Goal: Transaction & Acquisition: Book appointment/travel/reservation

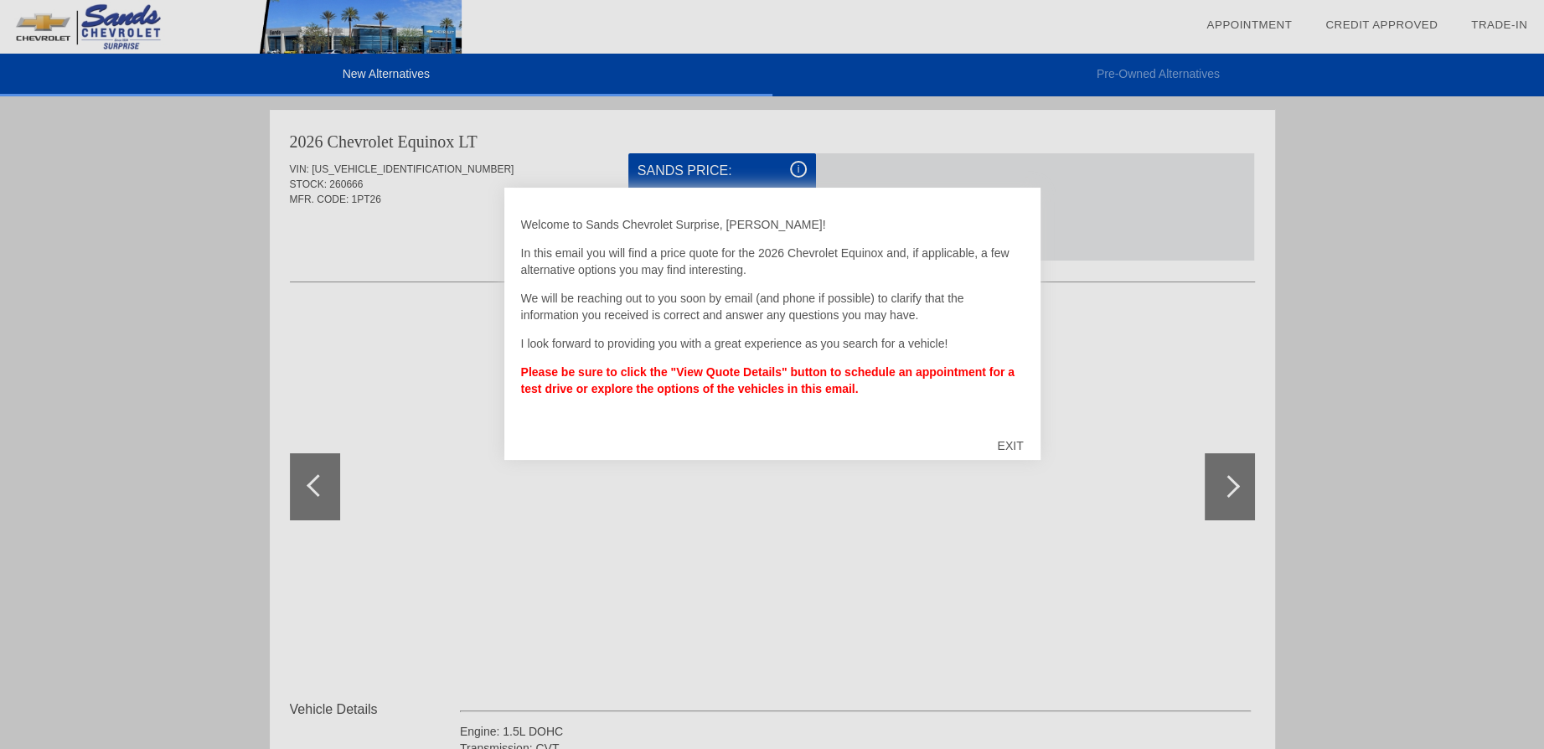
click at [1015, 439] on div "EXIT" at bounding box center [1011, 446] width 60 height 50
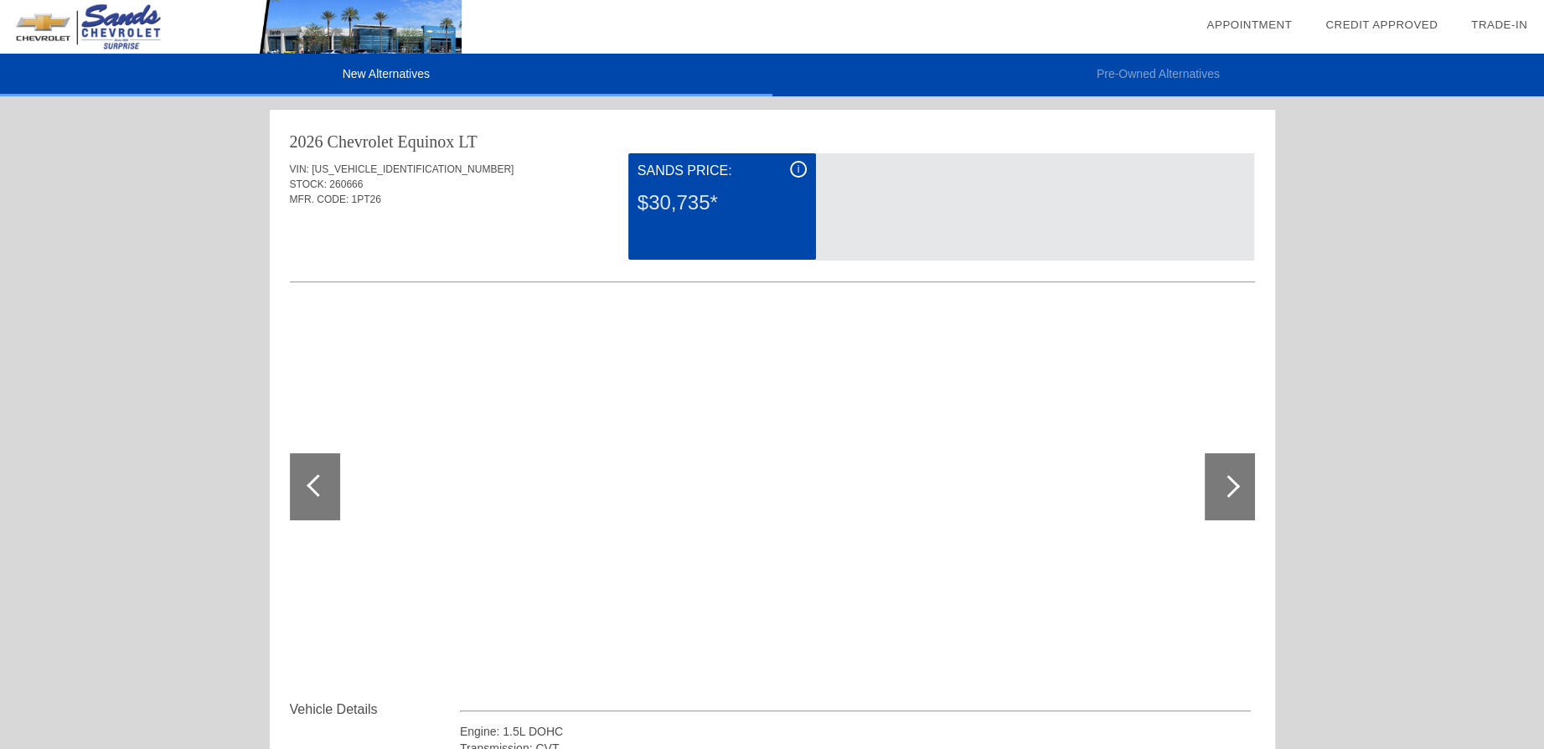
click at [698, 195] on div "$30,735*" at bounding box center [722, 203] width 169 height 44
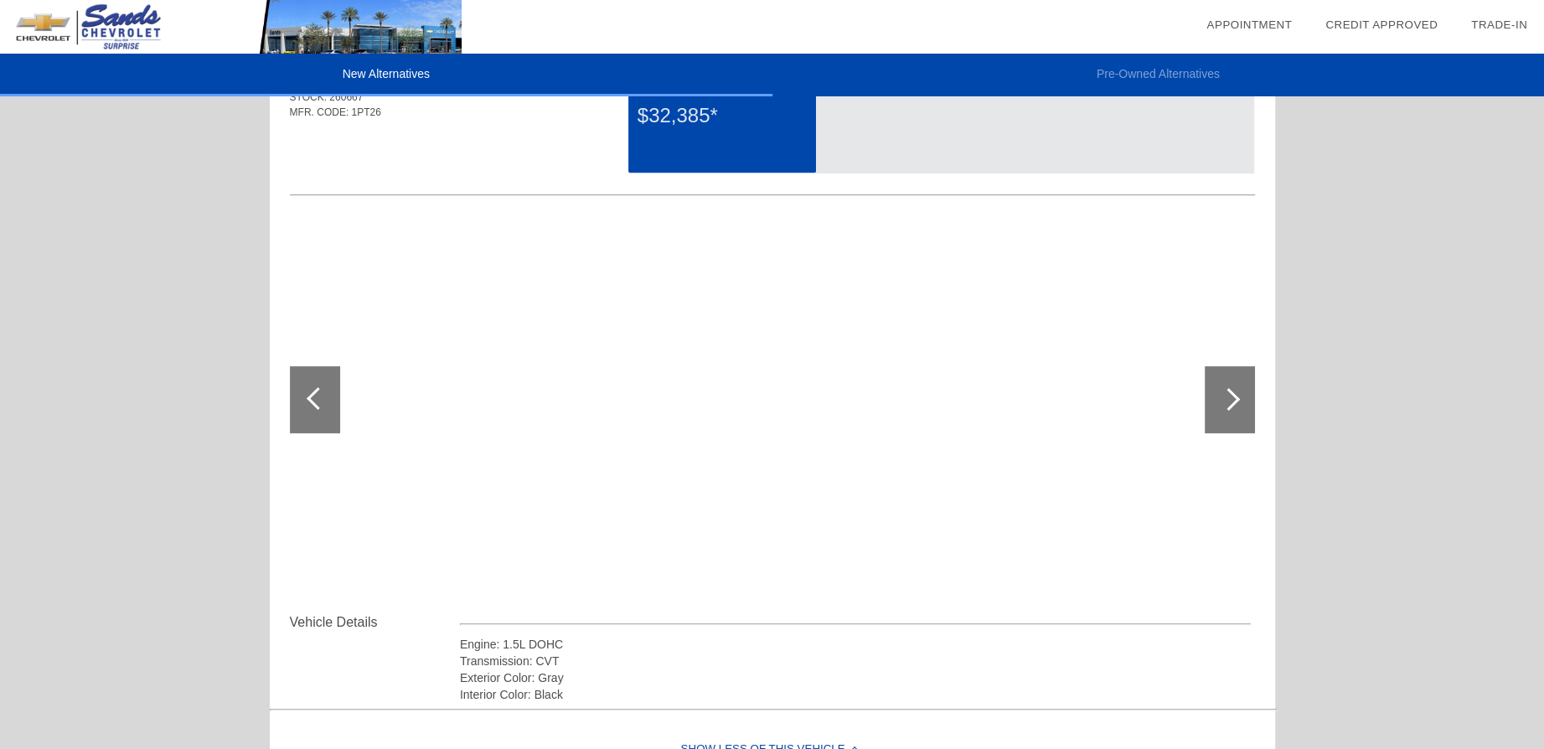
scroll to position [928, 0]
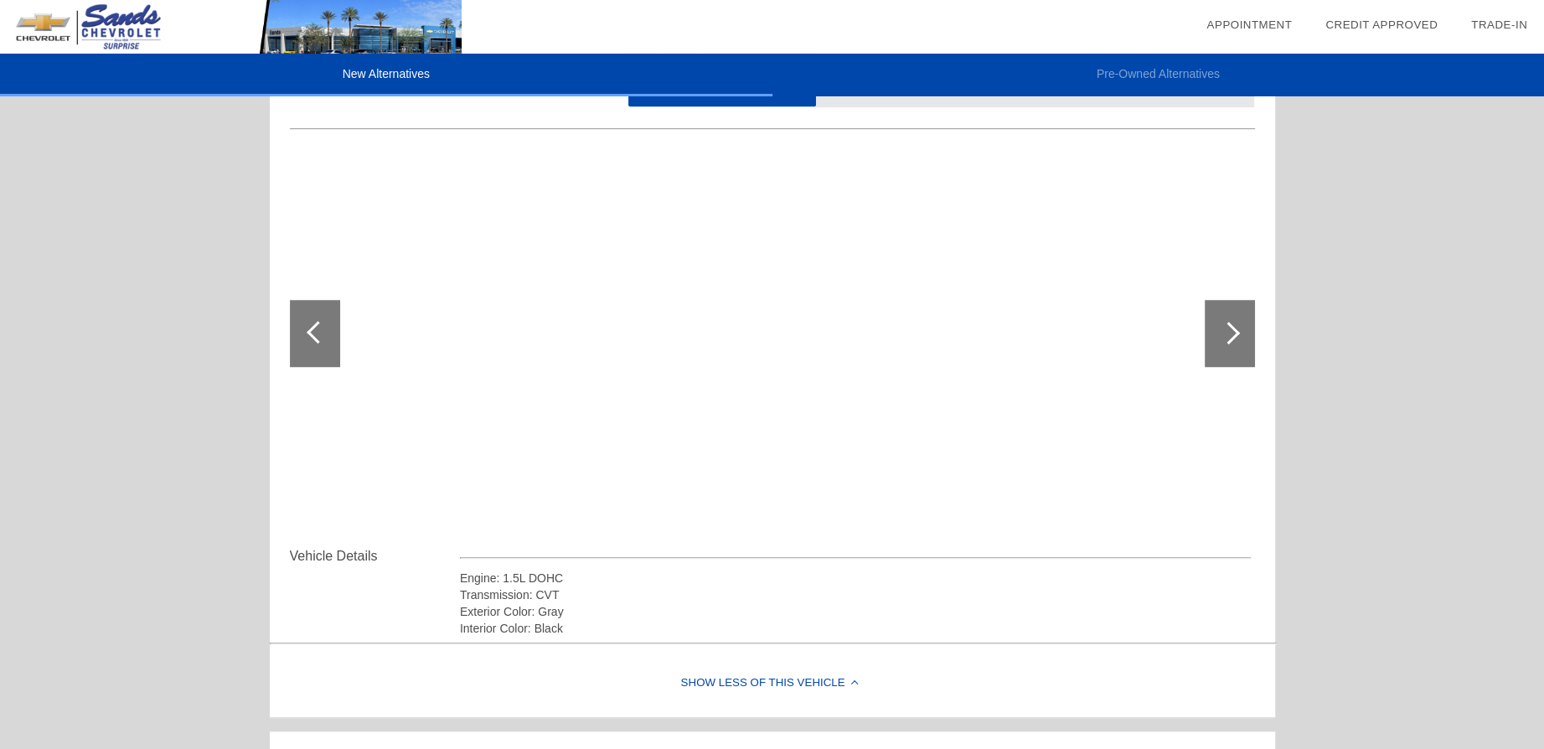
click at [1224, 361] on div at bounding box center [1230, 333] width 50 height 67
click at [1229, 337] on div at bounding box center [1229, 333] width 23 height 23
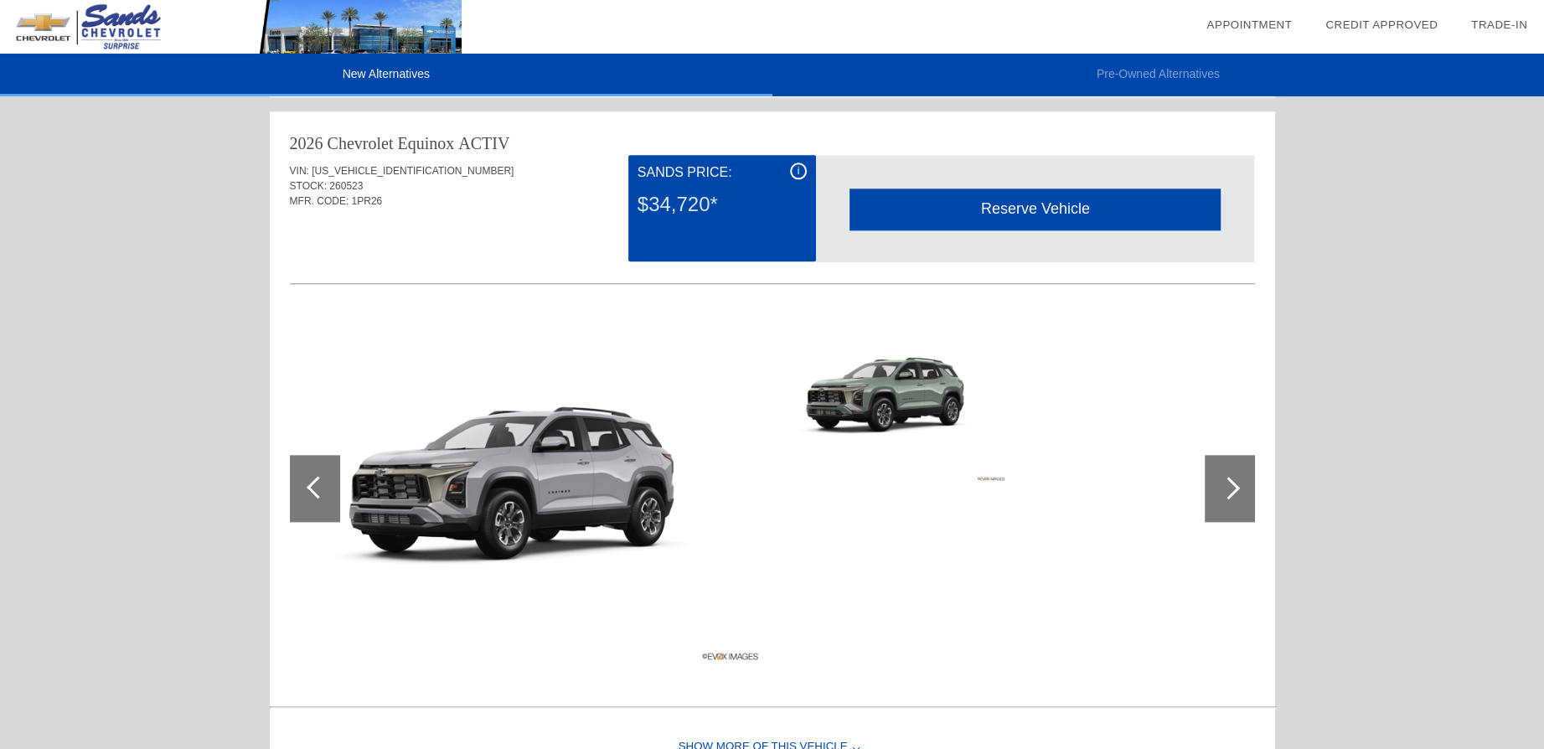
scroll to position [1555, 0]
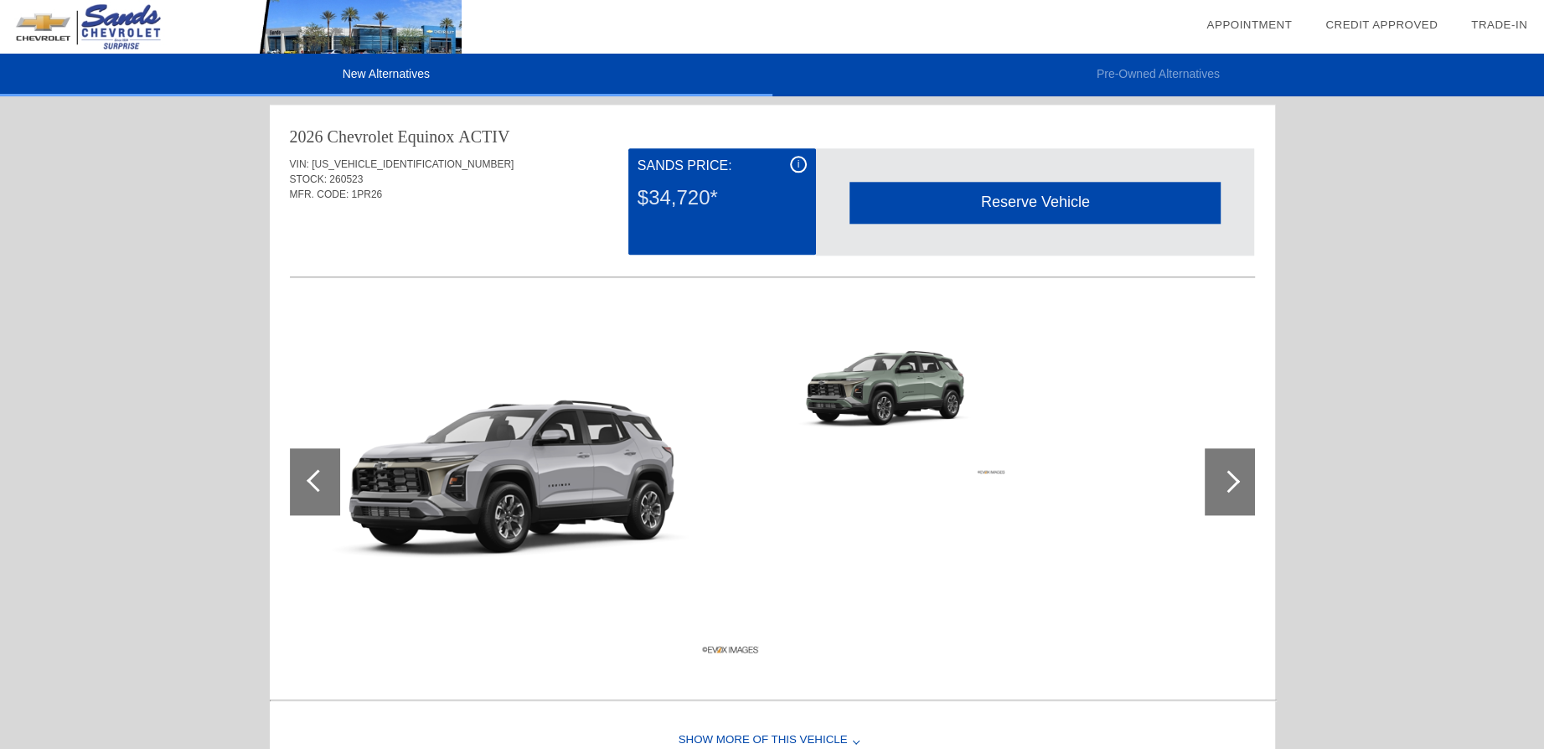
click at [1244, 484] on div at bounding box center [1230, 481] width 50 height 67
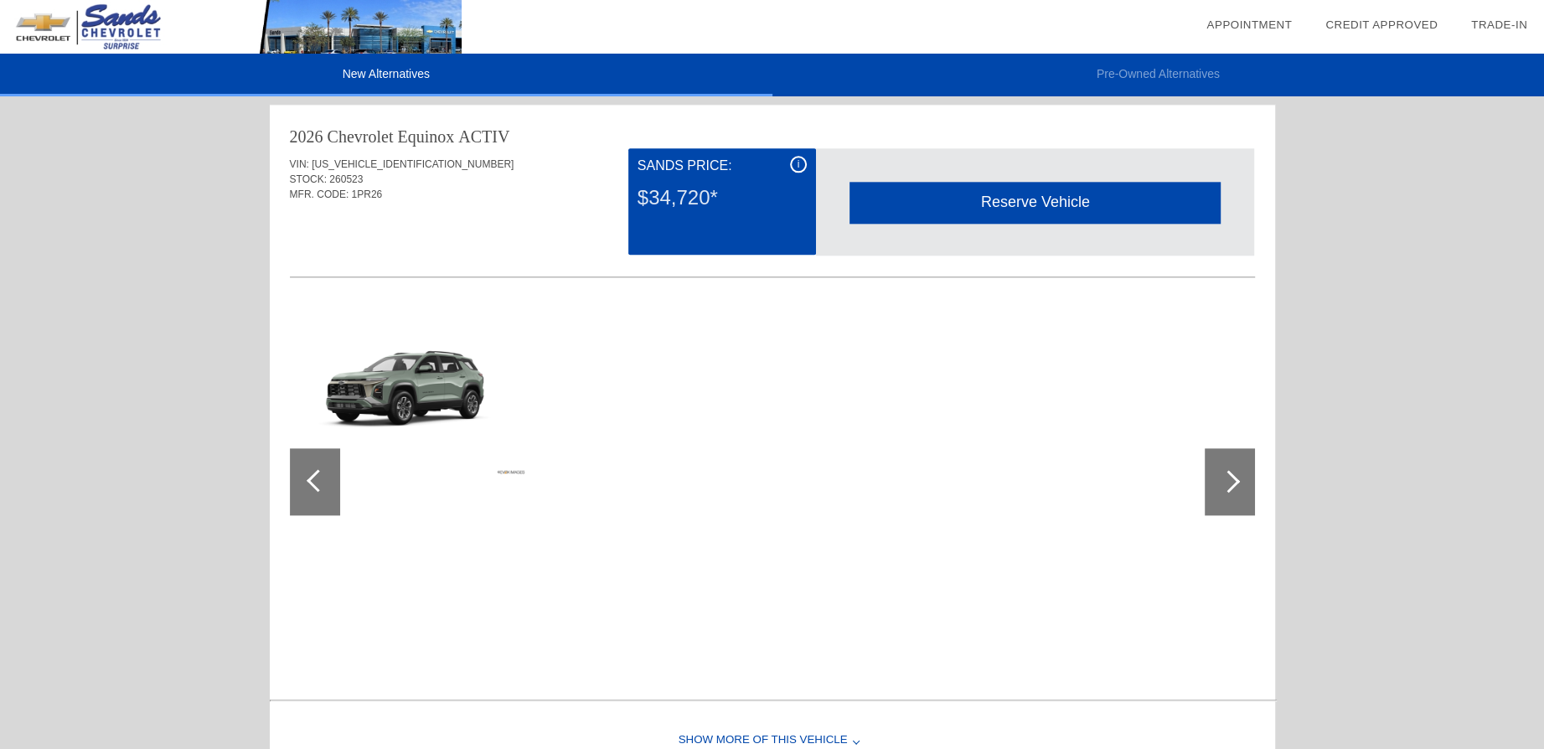
click at [1239, 484] on div at bounding box center [1230, 481] width 50 height 67
click at [1229, 480] on div at bounding box center [1229, 481] width 23 height 23
drag, startPoint x: 274, startPoint y: 471, endPoint x: 295, endPoint y: 481, distance: 23.2
click at [274, 471] on div "2026 Chevrolet Equinox [GEOGRAPHIC_DATA] VIN: [US_VEHICLE_IDENTIFICATION_NUMBER…" at bounding box center [773, 400] width 1006 height 590
click at [325, 479] on div at bounding box center [318, 480] width 23 height 23
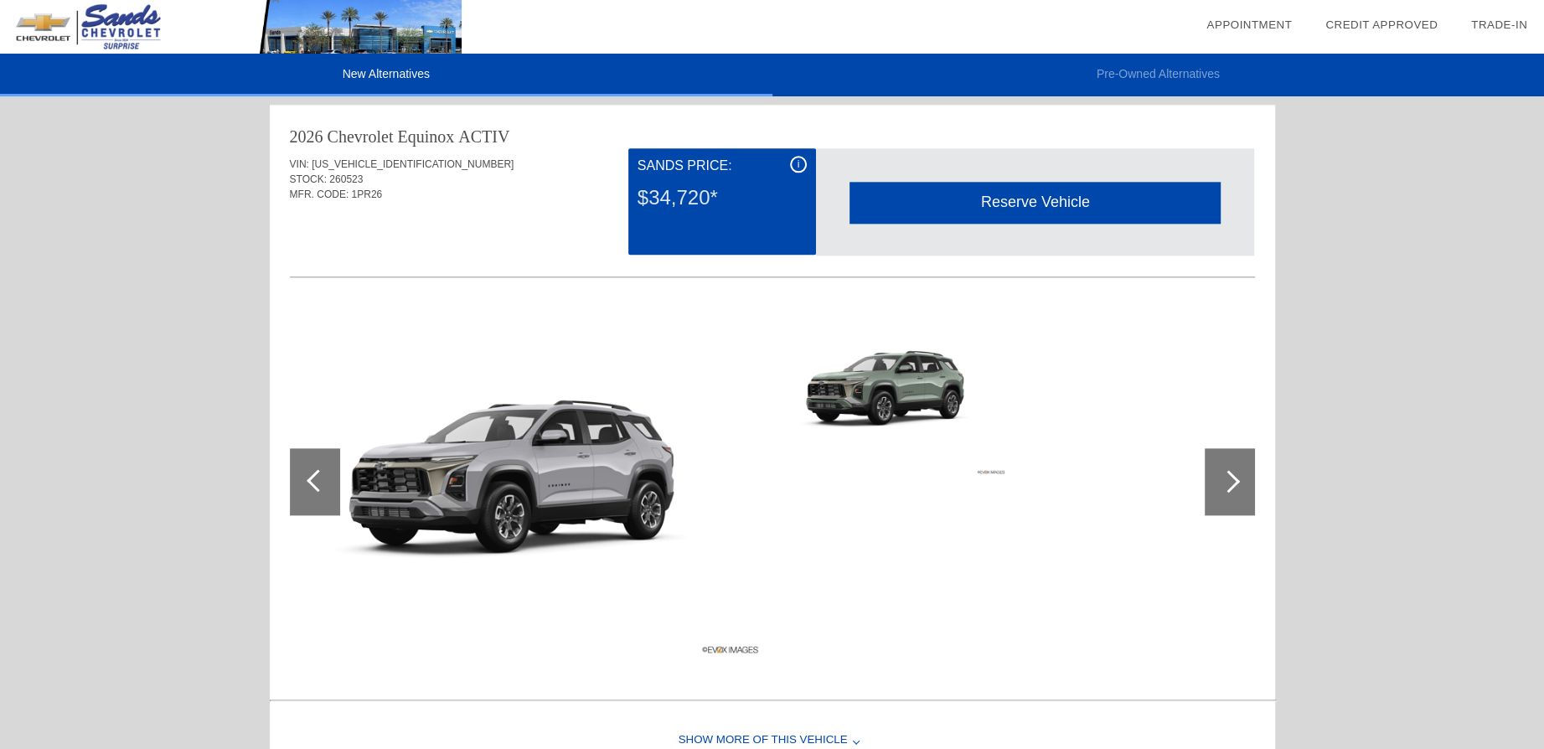
click at [556, 483] on img at bounding box center [527, 481] width 475 height 355
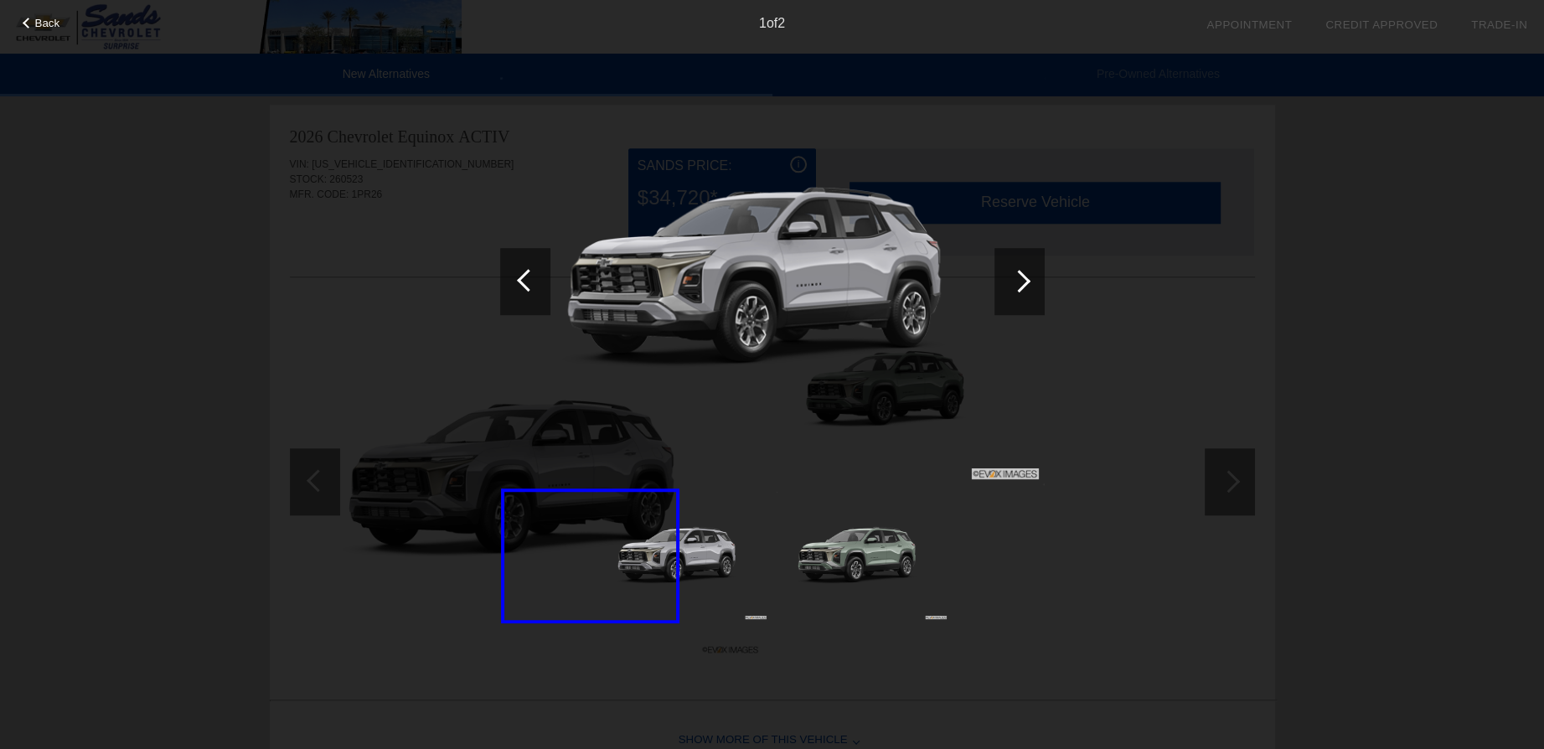
click at [1017, 302] on div at bounding box center [1020, 281] width 50 height 67
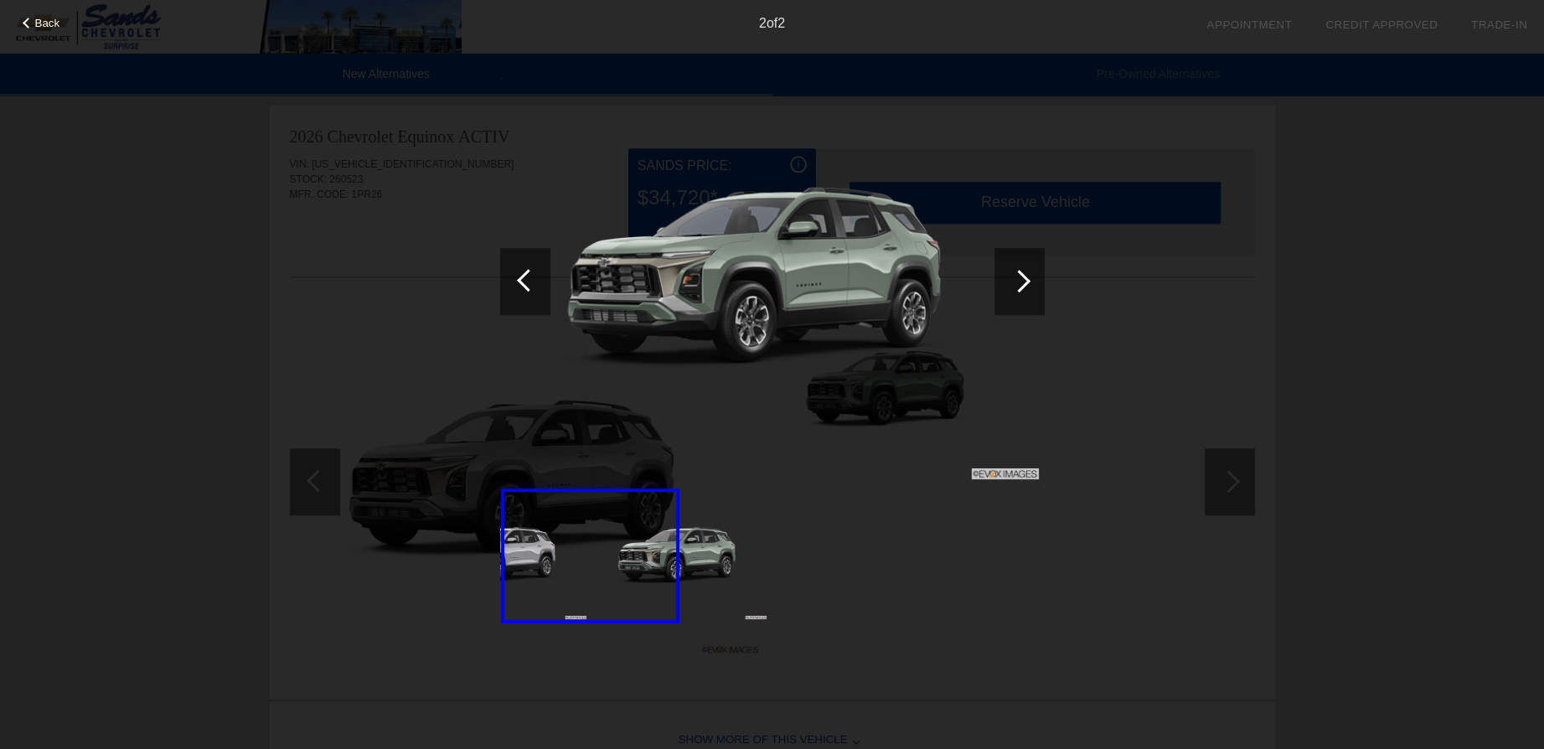
click at [1017, 304] on div at bounding box center [1020, 281] width 50 height 67
click at [1029, 286] on div at bounding box center [1020, 281] width 50 height 67
click at [1014, 282] on div at bounding box center [1019, 281] width 23 height 23
click at [516, 269] on div at bounding box center [525, 281] width 50 height 67
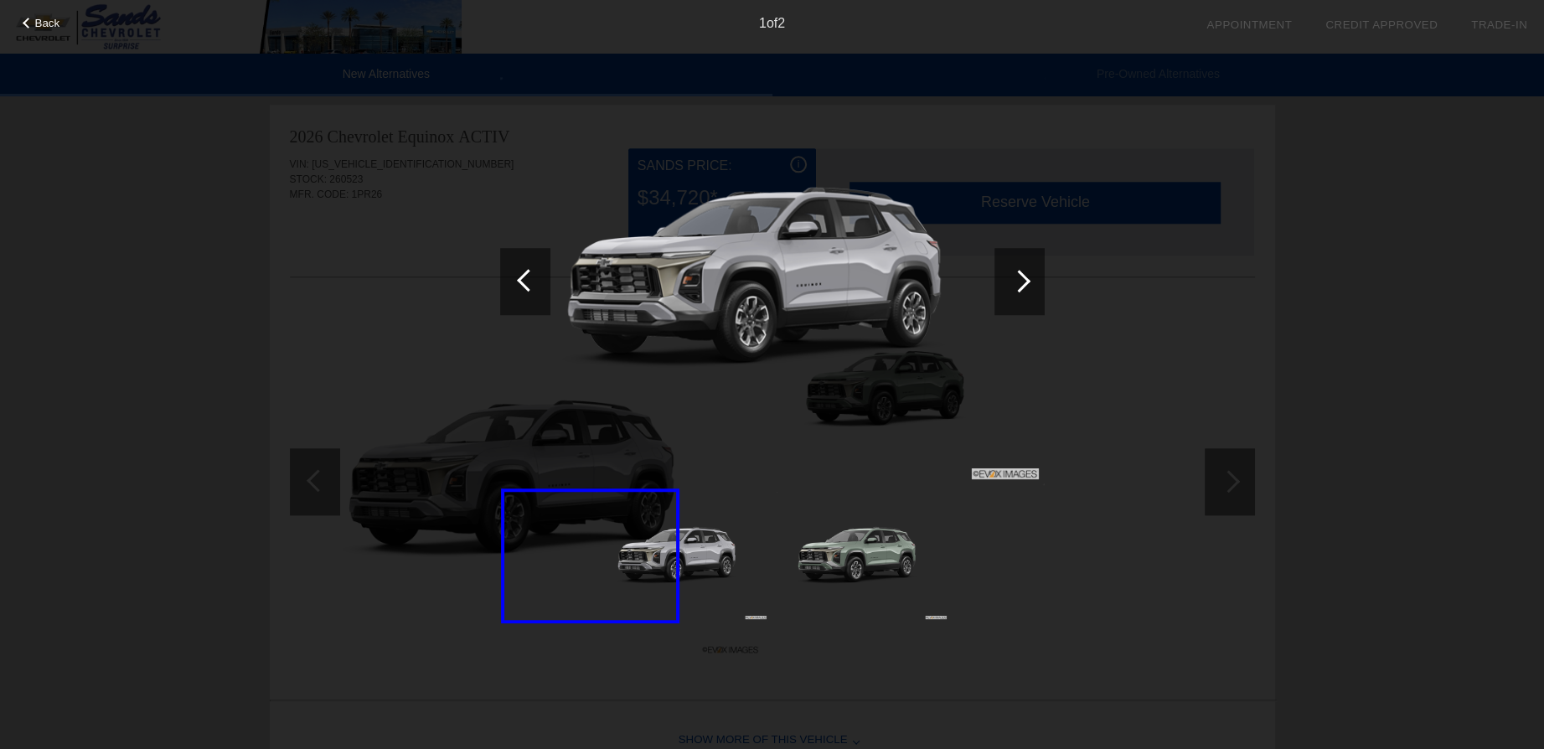
click at [749, 279] on img at bounding box center [772, 281] width 545 height 409
click at [527, 283] on div at bounding box center [528, 280] width 23 height 23
click at [52, 20] on span "Back" at bounding box center [47, 23] width 25 height 13
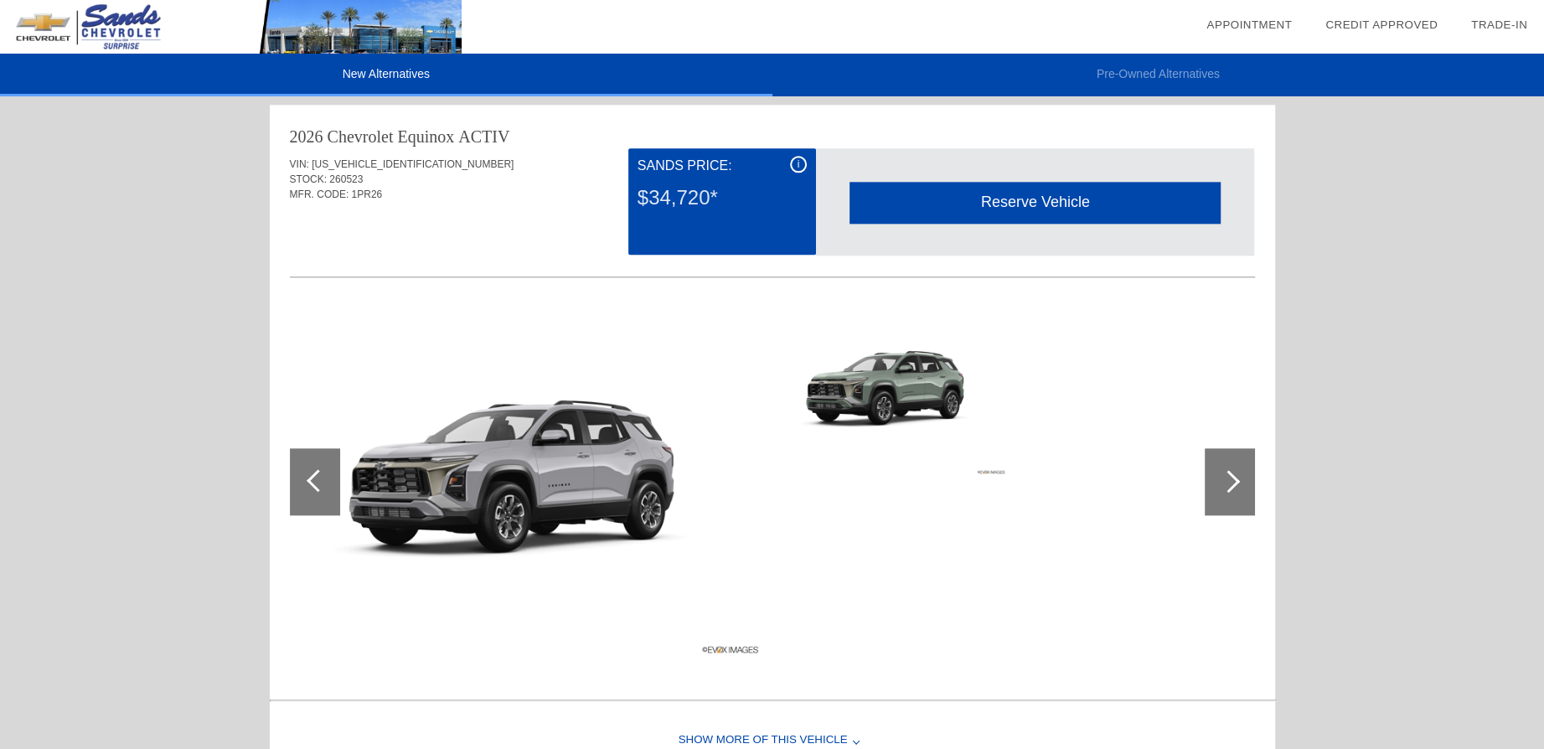
click at [520, 448] on img at bounding box center [527, 481] width 475 height 355
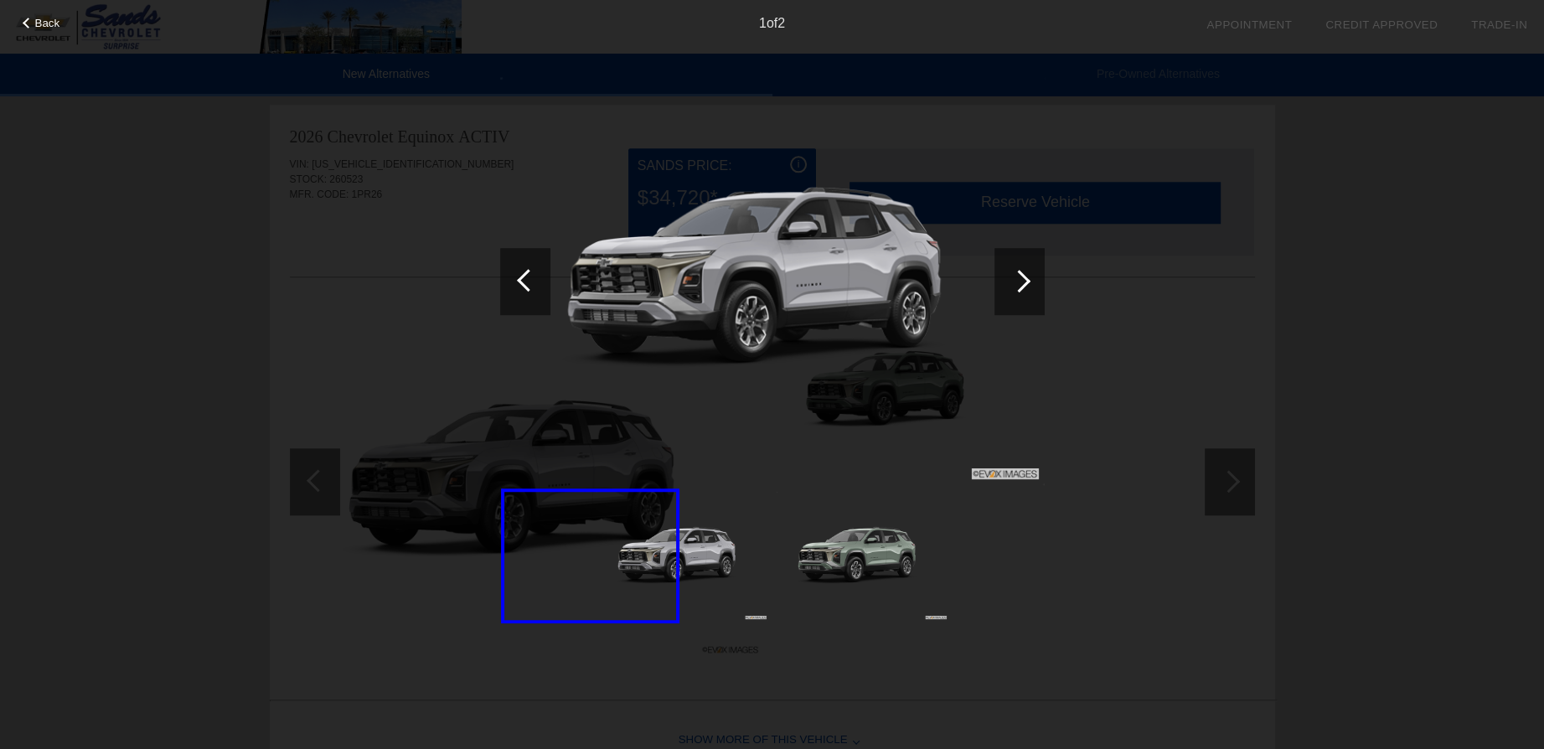
click at [33, 18] on div "Back" at bounding box center [42, 21] width 84 height 8
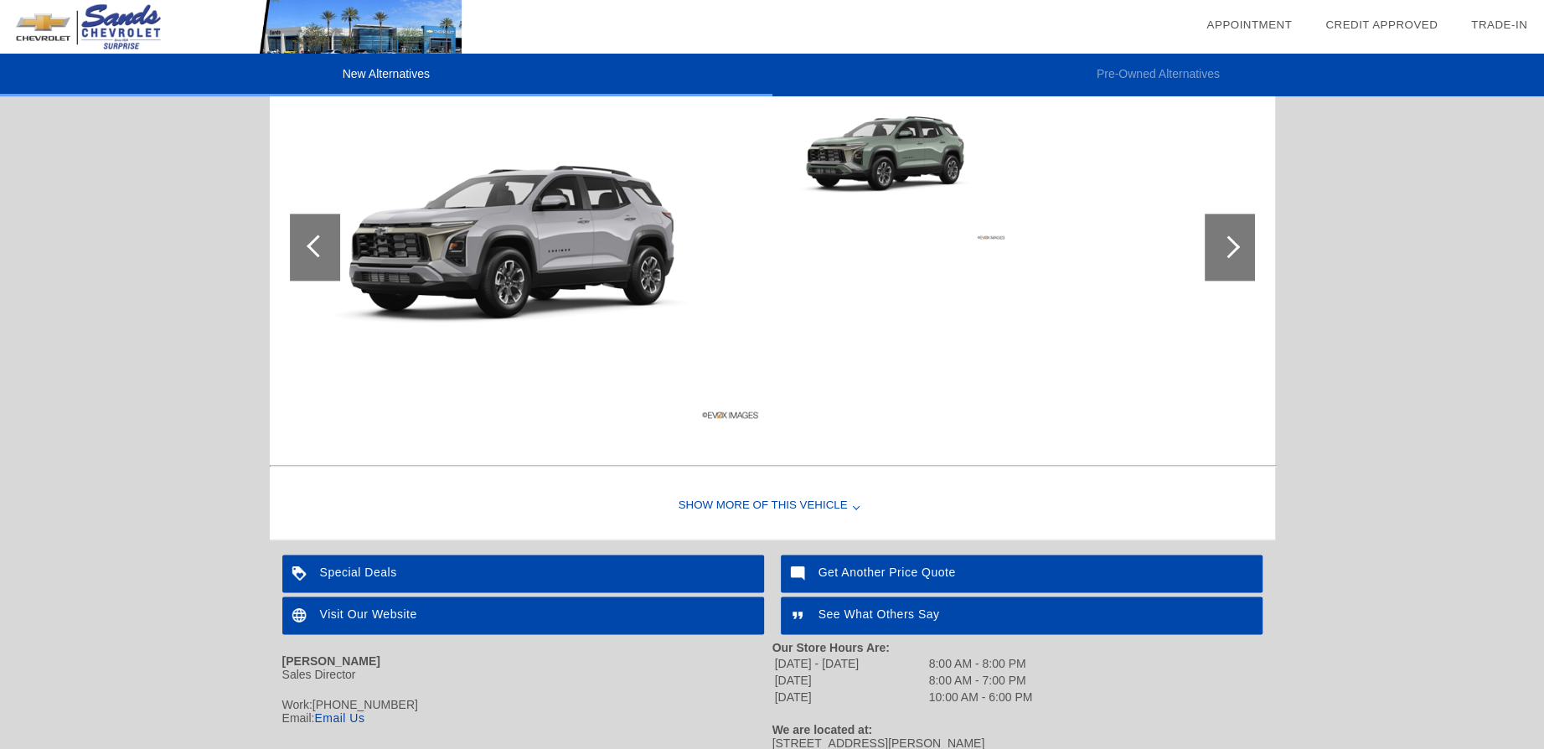
scroll to position [1861, 0]
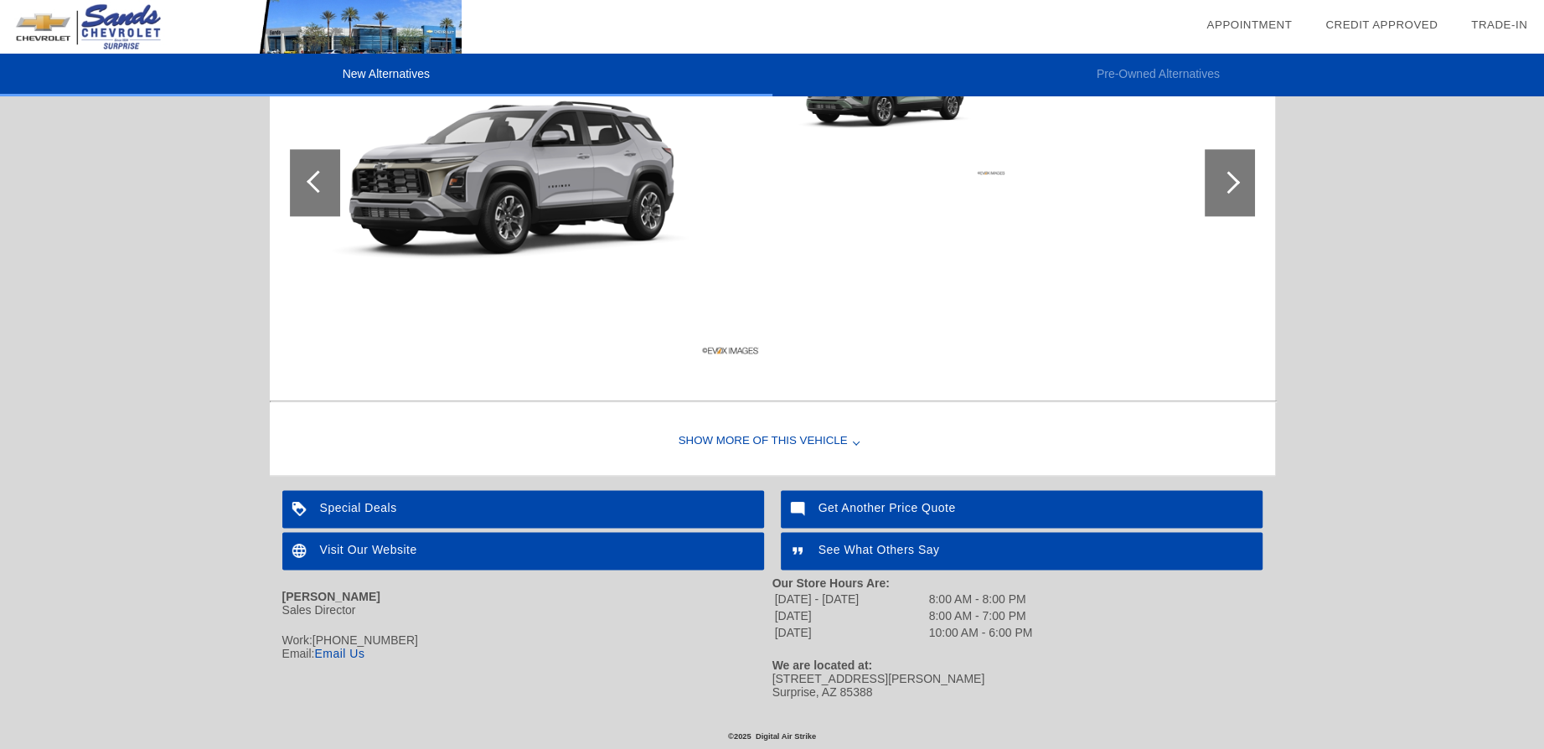
click at [776, 423] on div "Show More of this Vehicle" at bounding box center [773, 441] width 1006 height 67
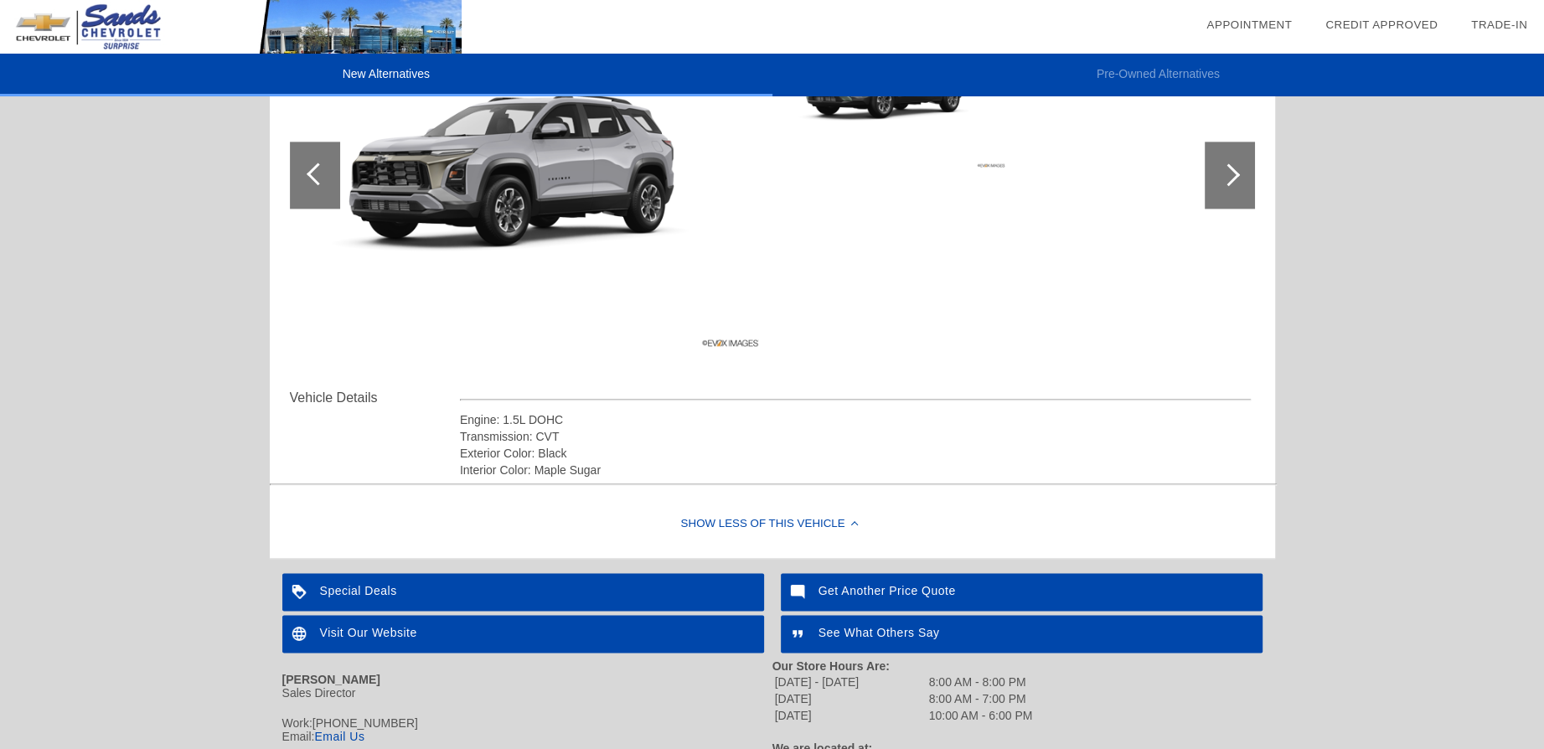
click at [1219, 164] on div at bounding box center [1230, 175] width 50 height 67
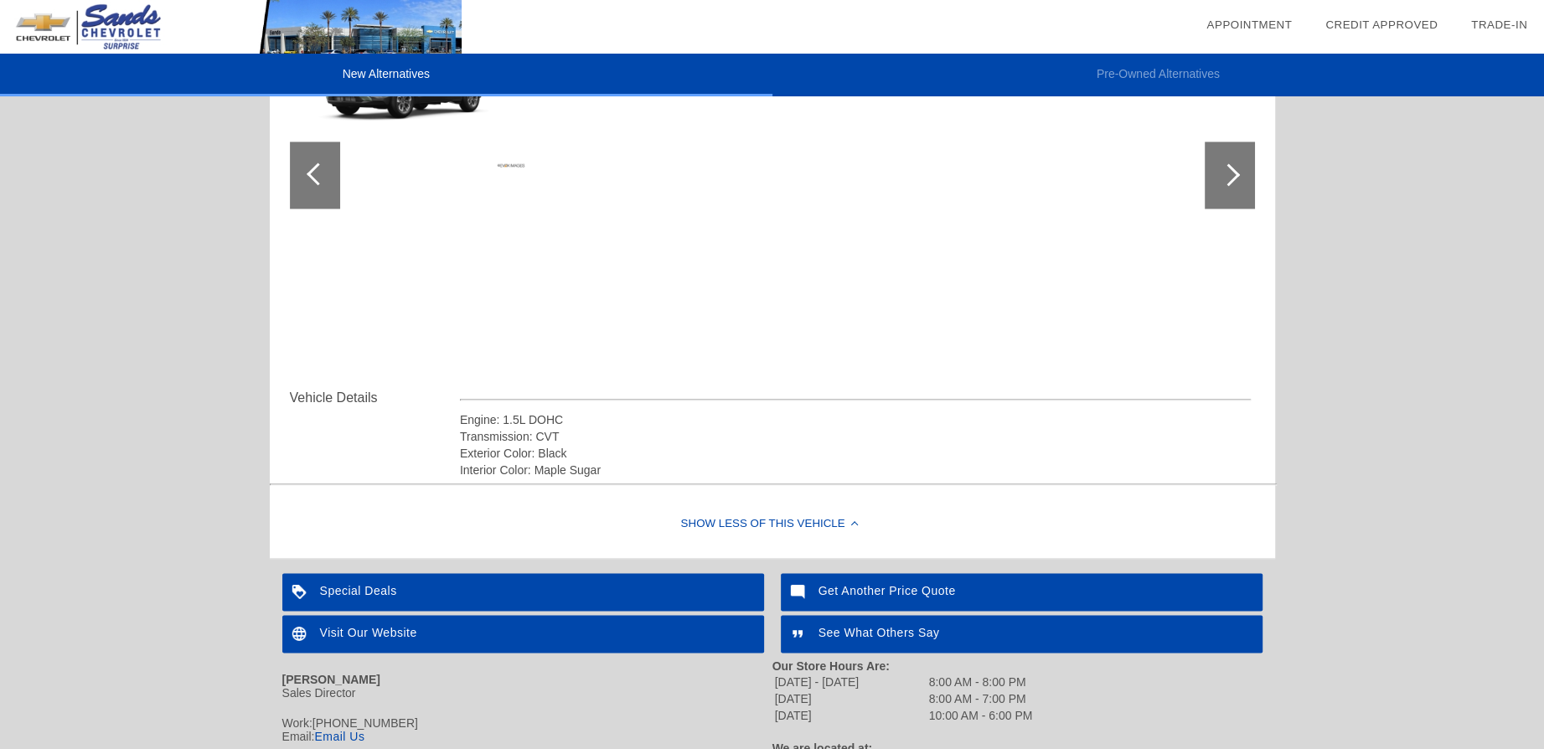
click at [1221, 164] on div at bounding box center [1230, 175] width 50 height 67
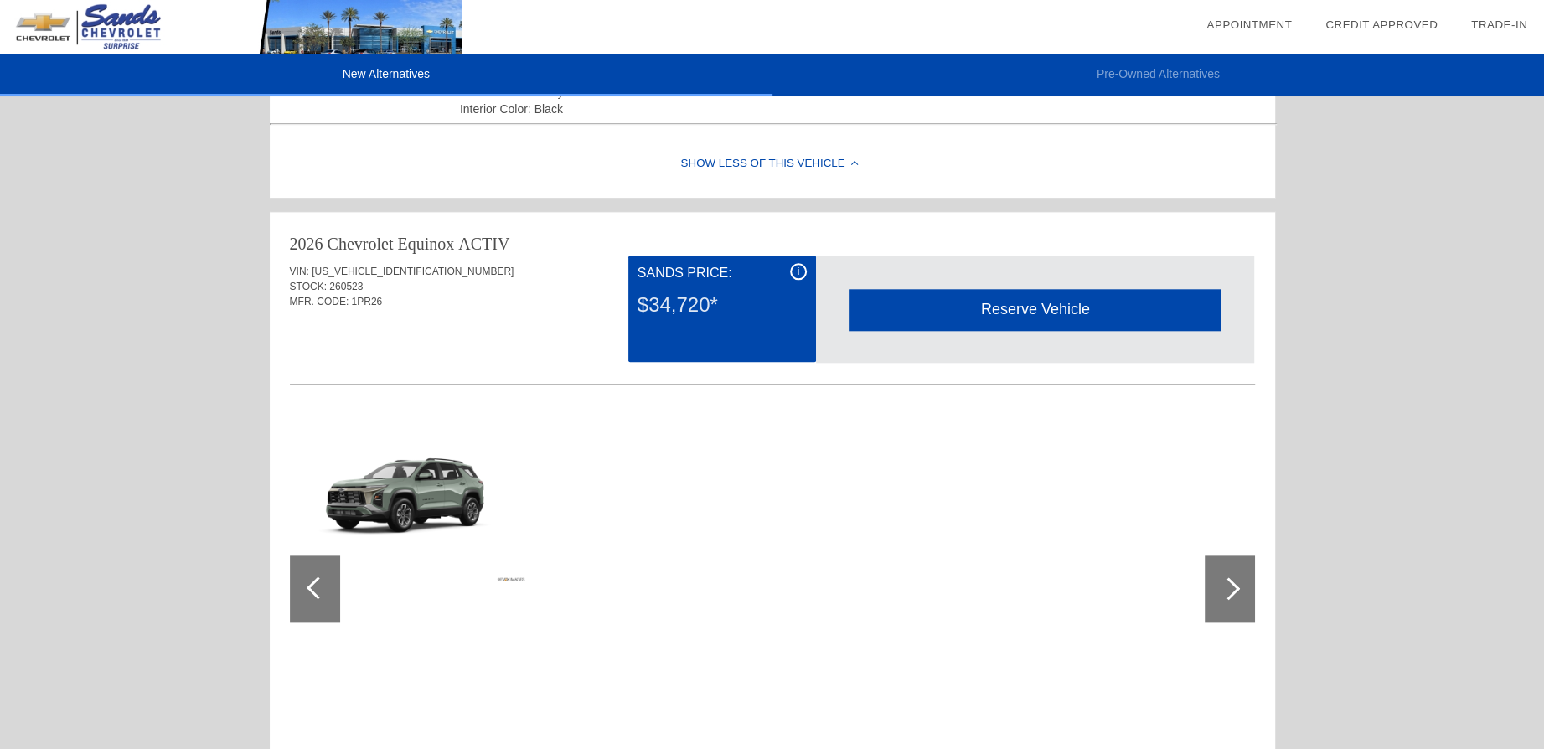
scroll to position [1414, 0]
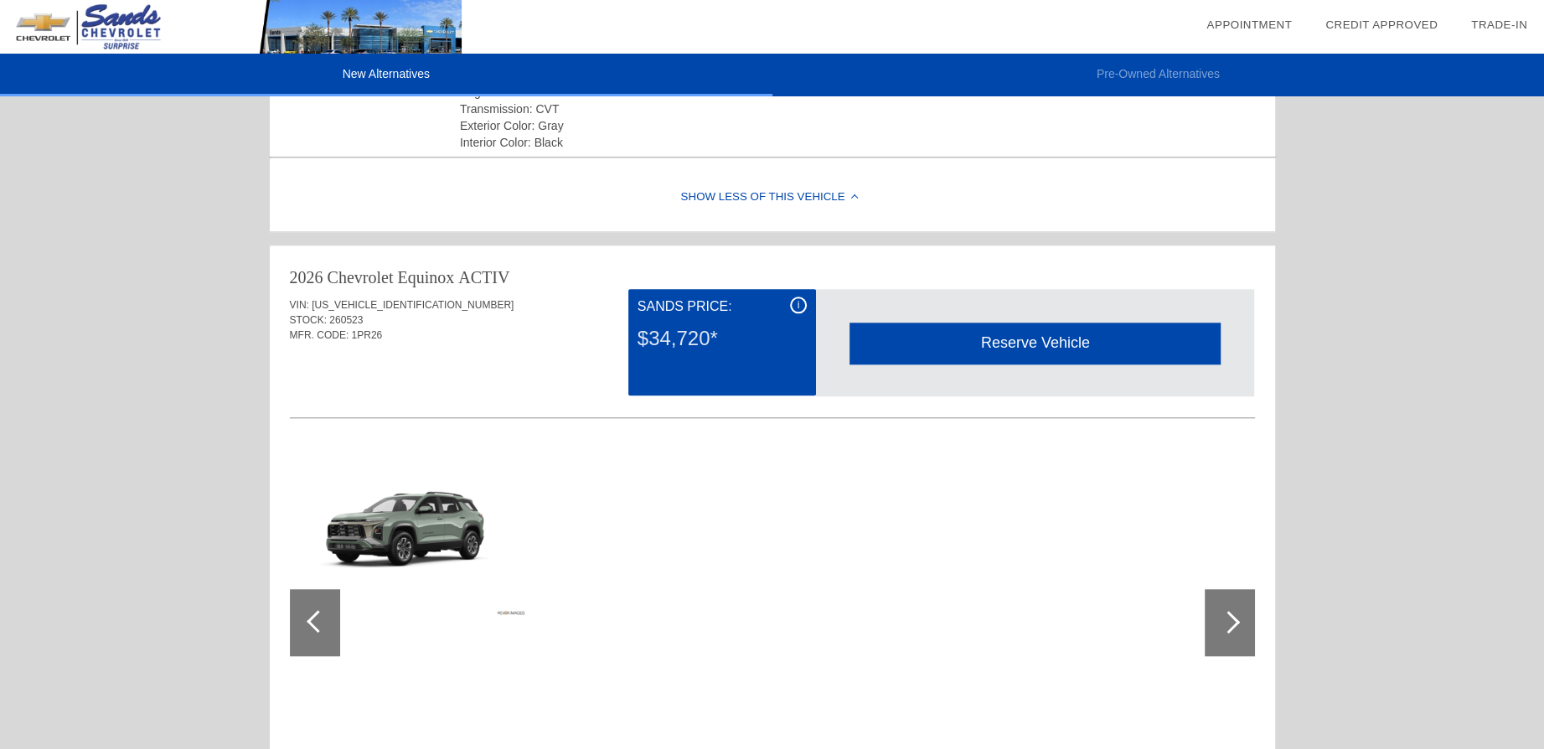
click at [975, 338] on div "Reserve Vehicle" at bounding box center [1035, 343] width 371 height 41
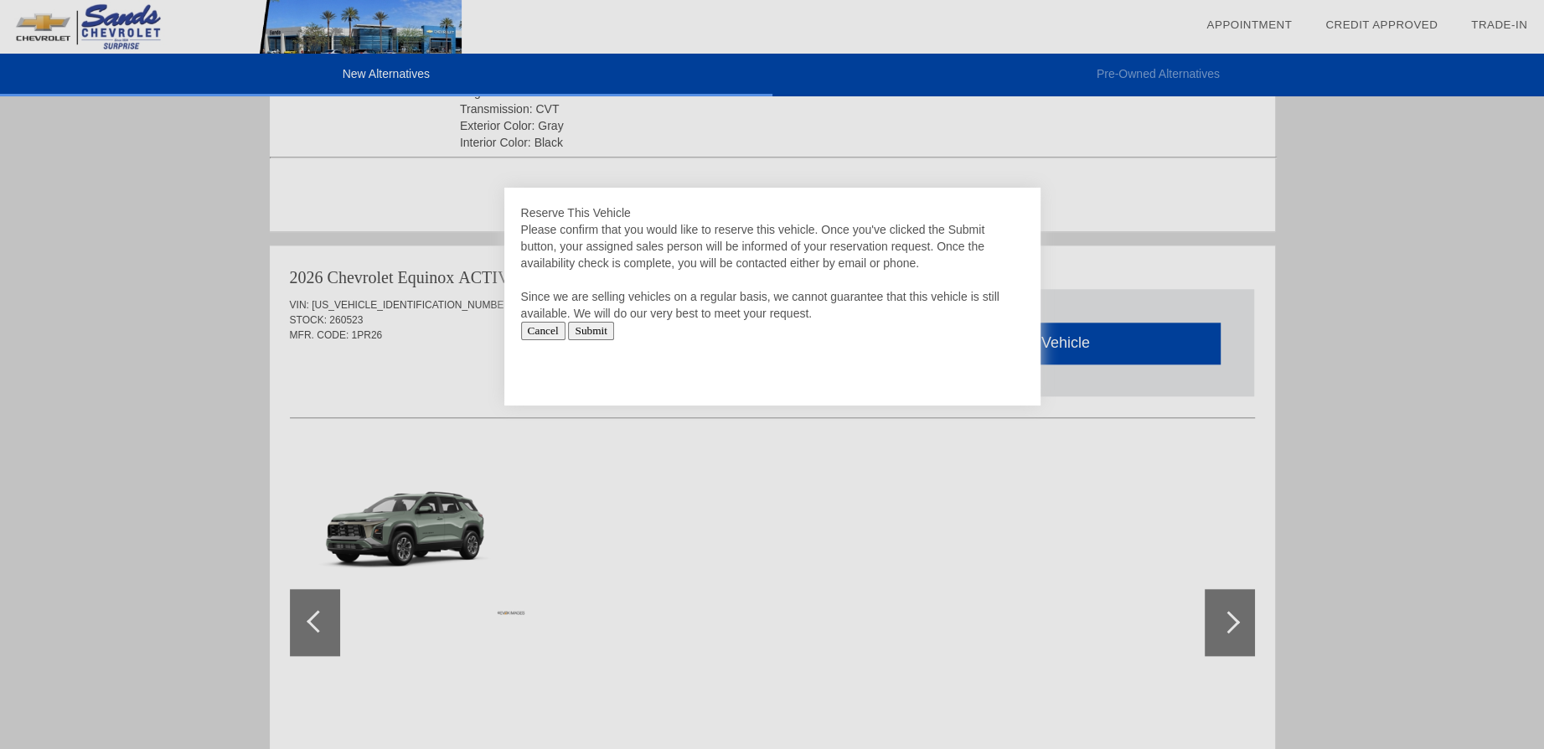
click at [504, 317] on div "Reserve This Vehicle Please confirm that you would like to reserve this vehicle…" at bounding box center [772, 297] width 536 height 218
click at [544, 324] on input "Cancel" at bounding box center [543, 331] width 44 height 18
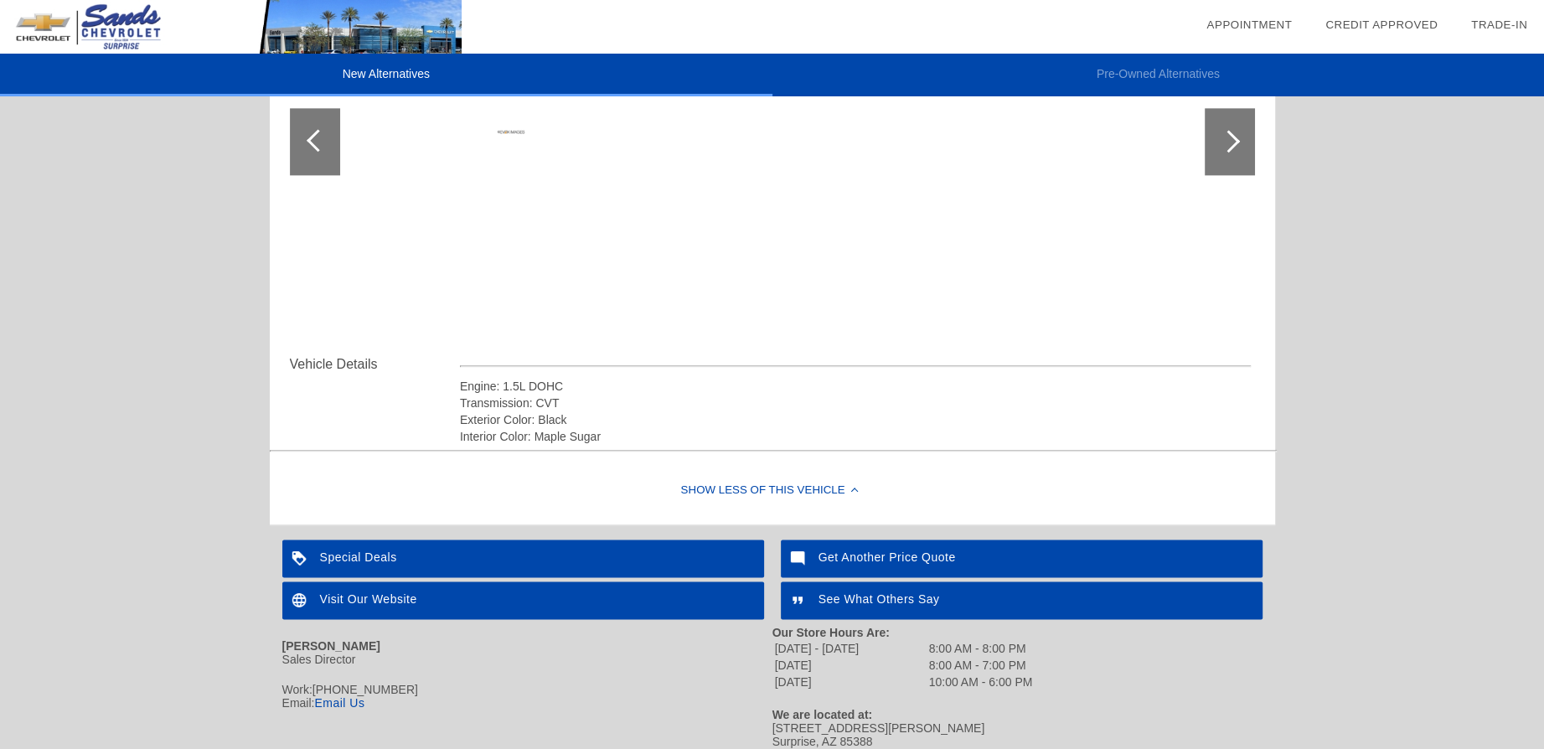
scroll to position [1939, 0]
